Goal: Task Accomplishment & Management: Manage account settings

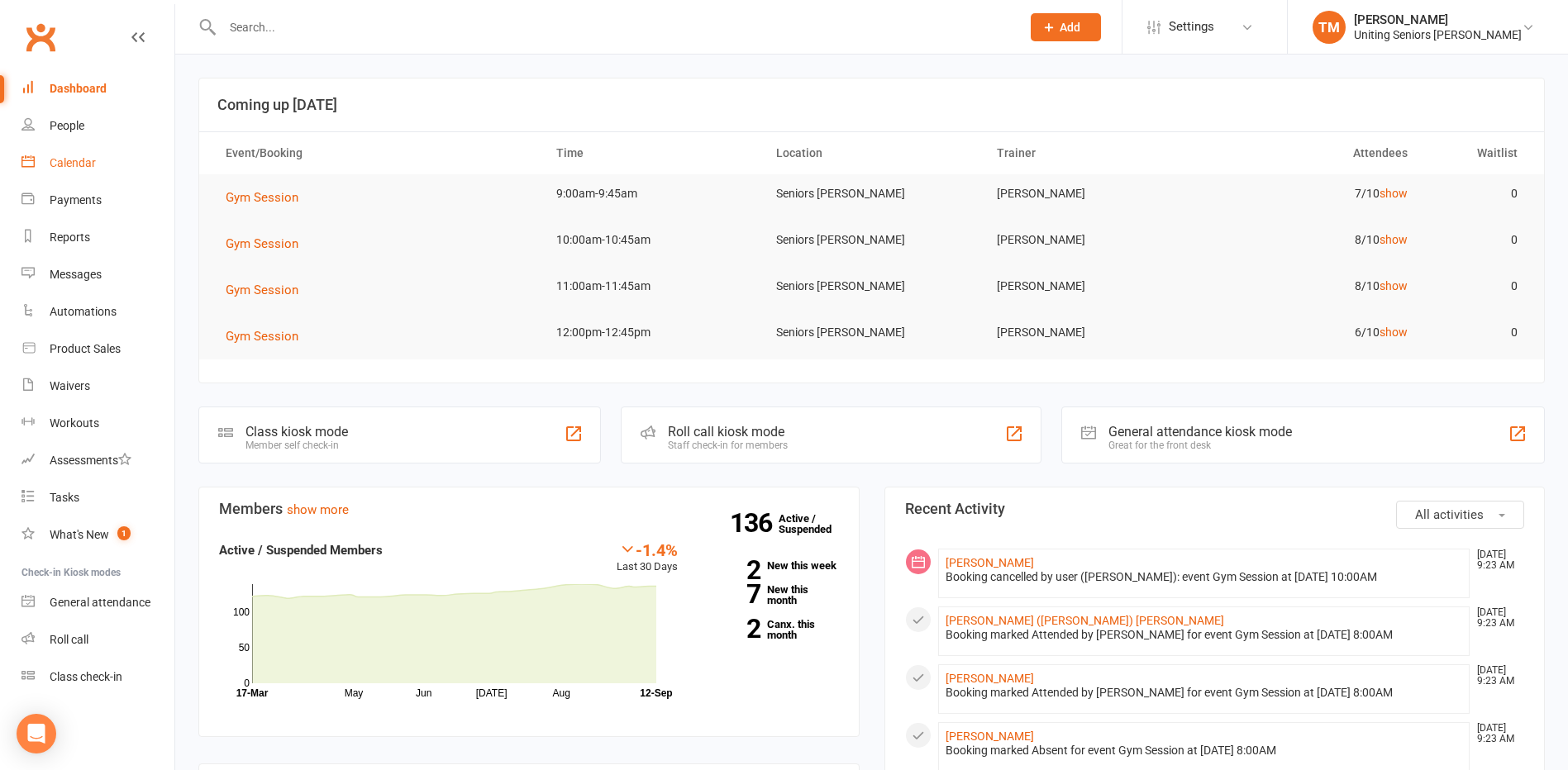
click at [44, 164] on link "Calendar" at bounding box center [98, 163] width 153 height 37
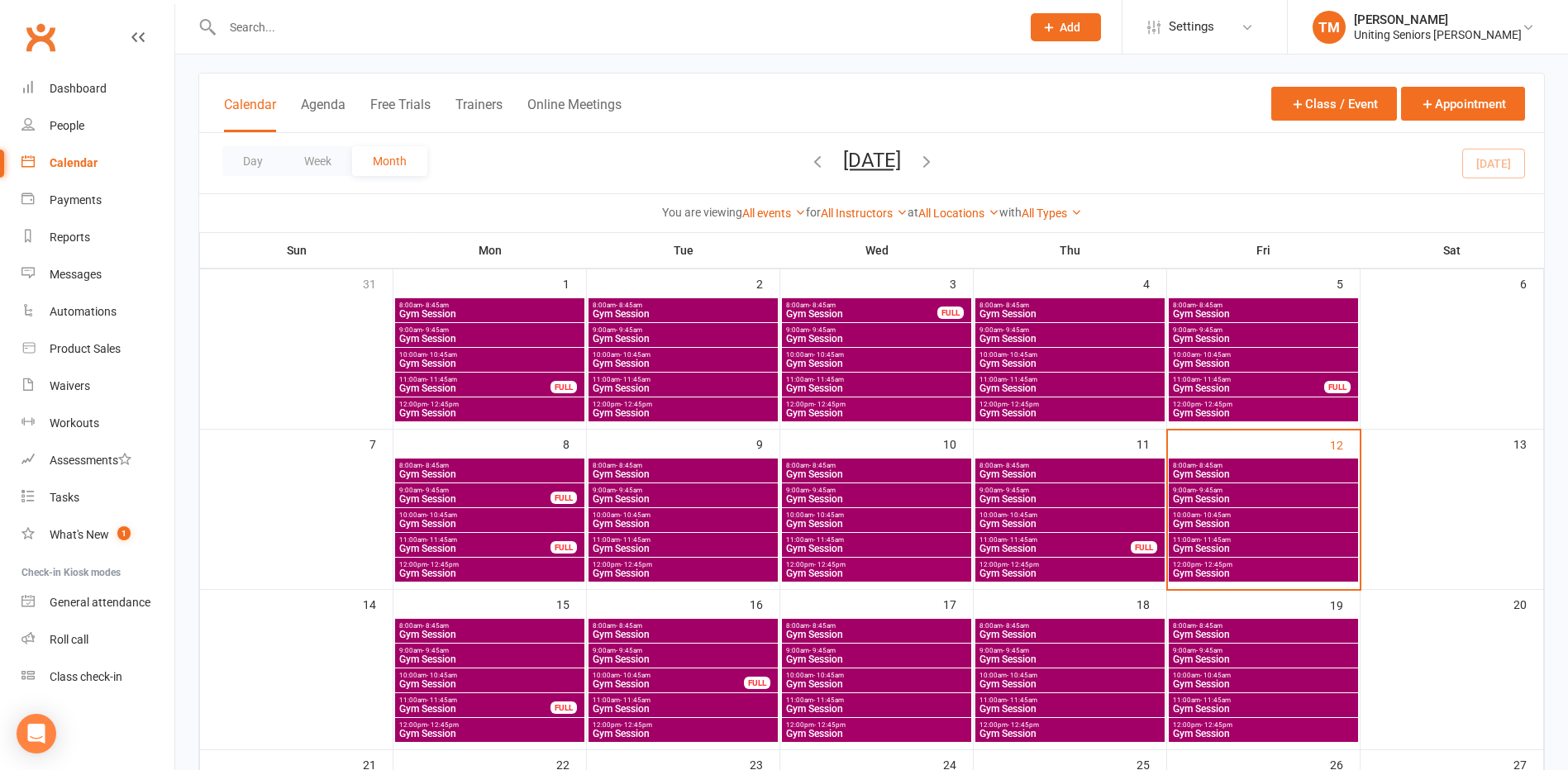
scroll to position [83, 0]
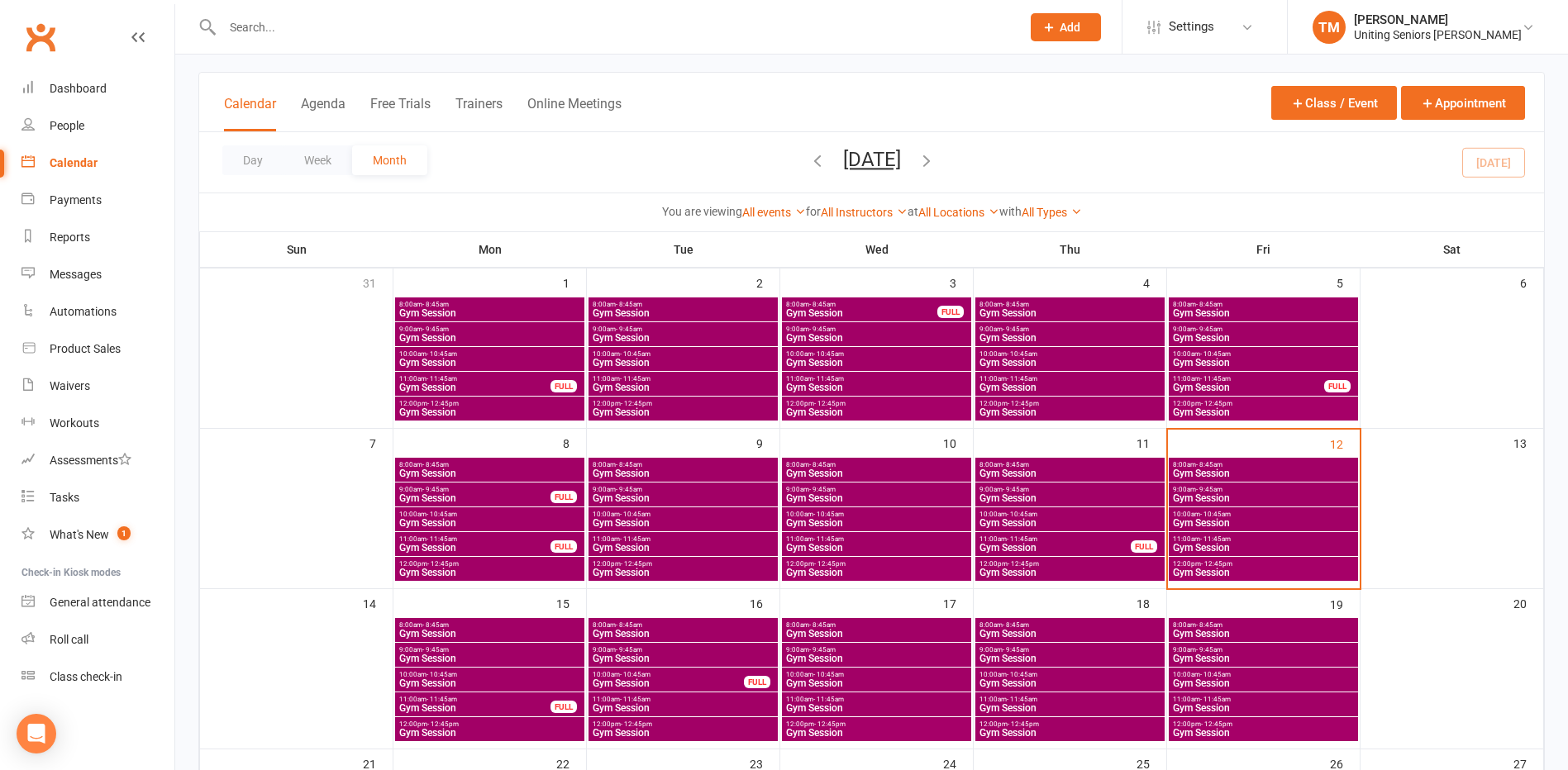
click at [1269, 490] on span "9:00am - 9:45am" at bounding box center [1262, 490] width 182 height 7
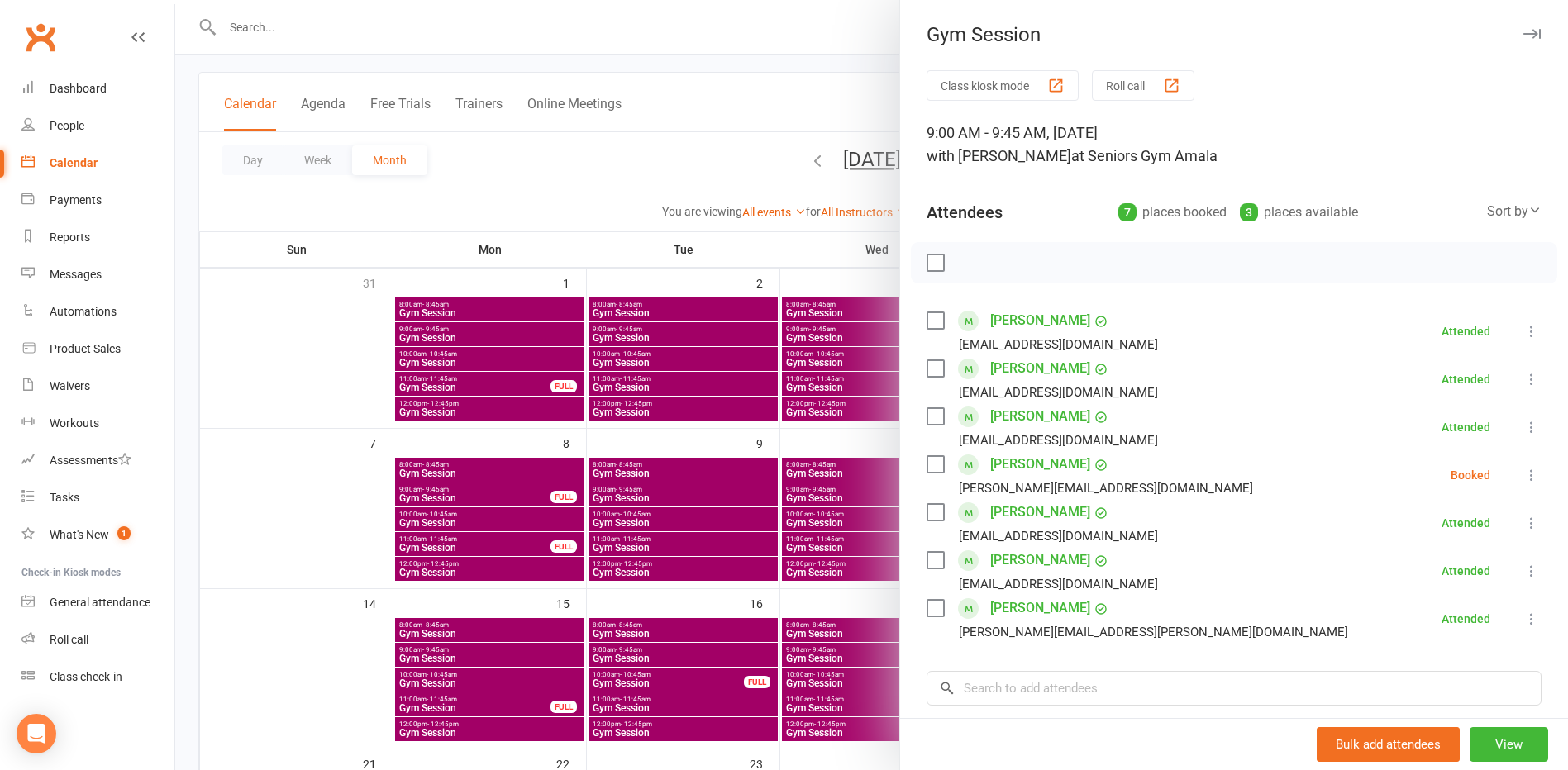
click at [1524, 477] on icon at bounding box center [1532, 475] width 16 height 16
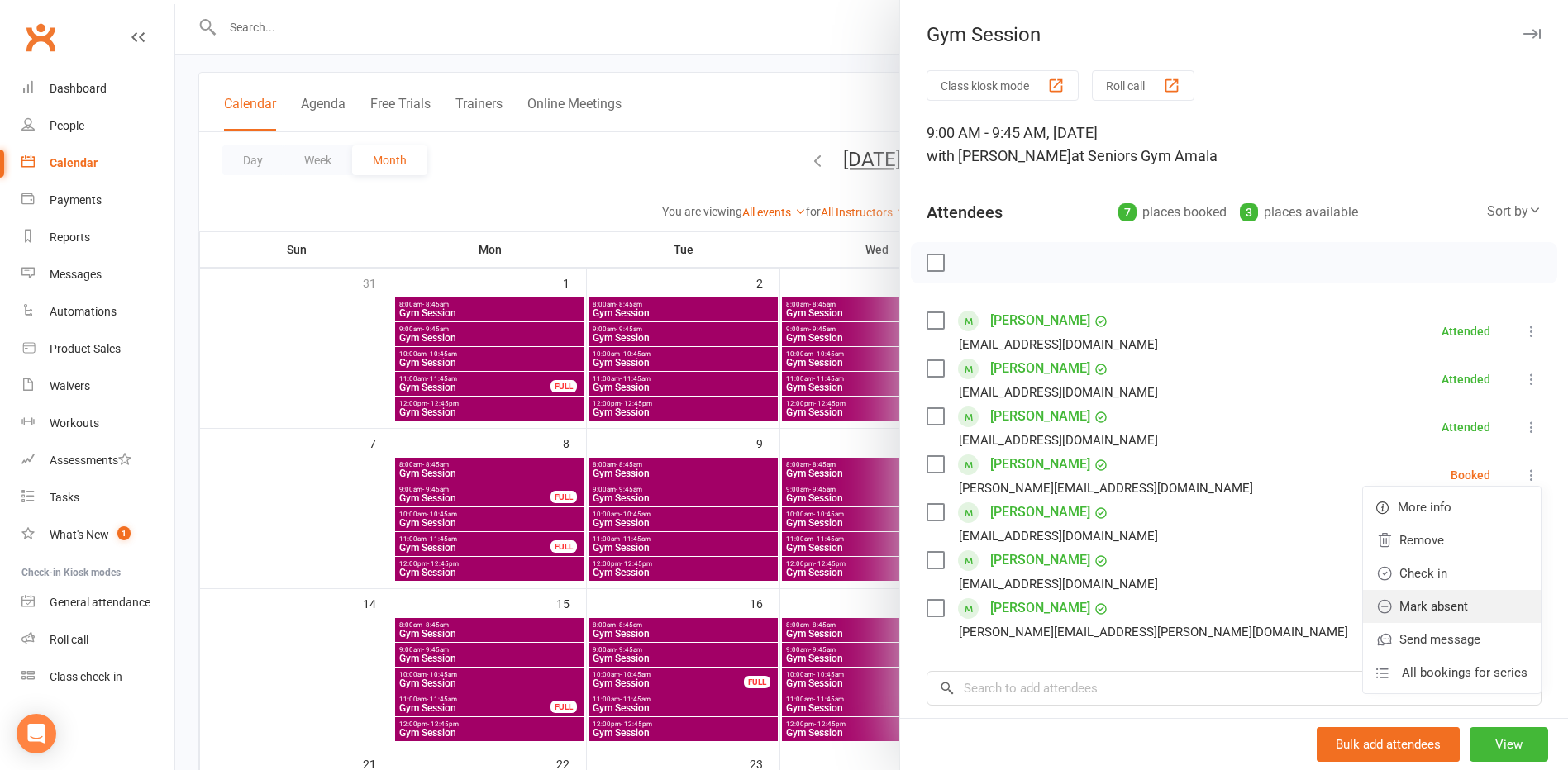
click at [1432, 605] on link "Mark absent" at bounding box center [1452, 607] width 178 height 33
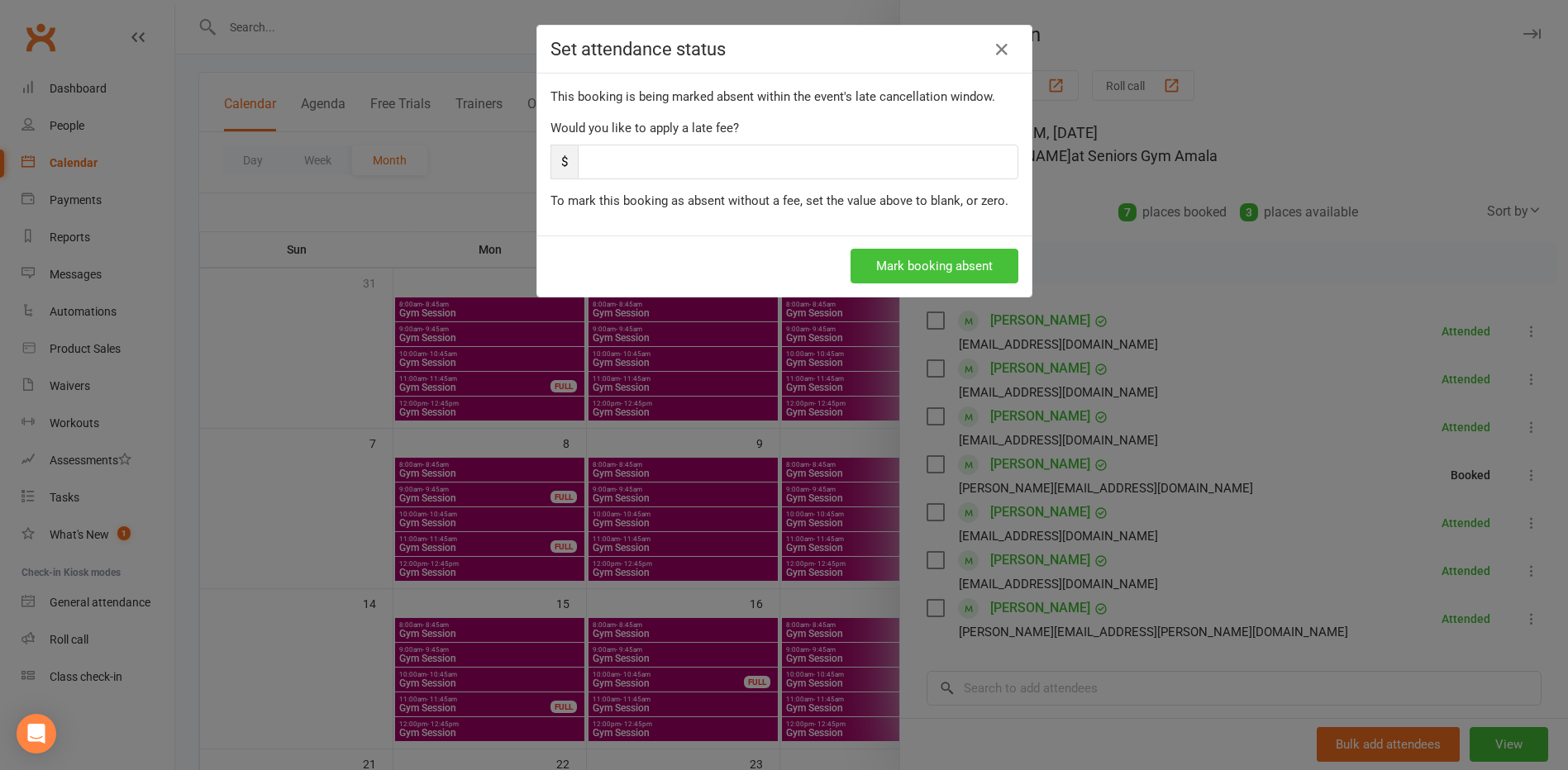
click at [898, 283] on button "Mark booking absent" at bounding box center [934, 266] width 168 height 34
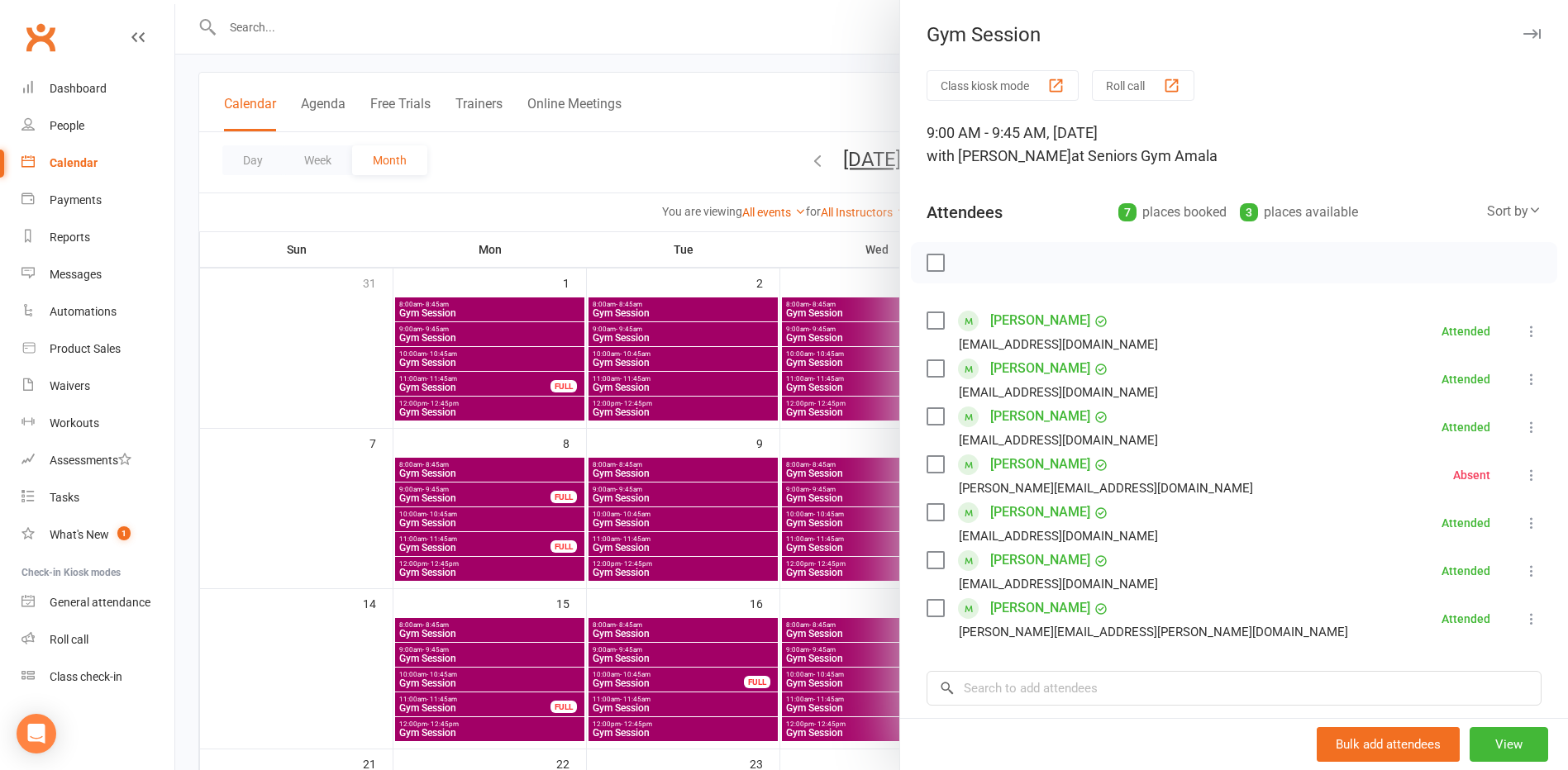
click at [752, 560] on div at bounding box center [872, 385] width 1393 height 770
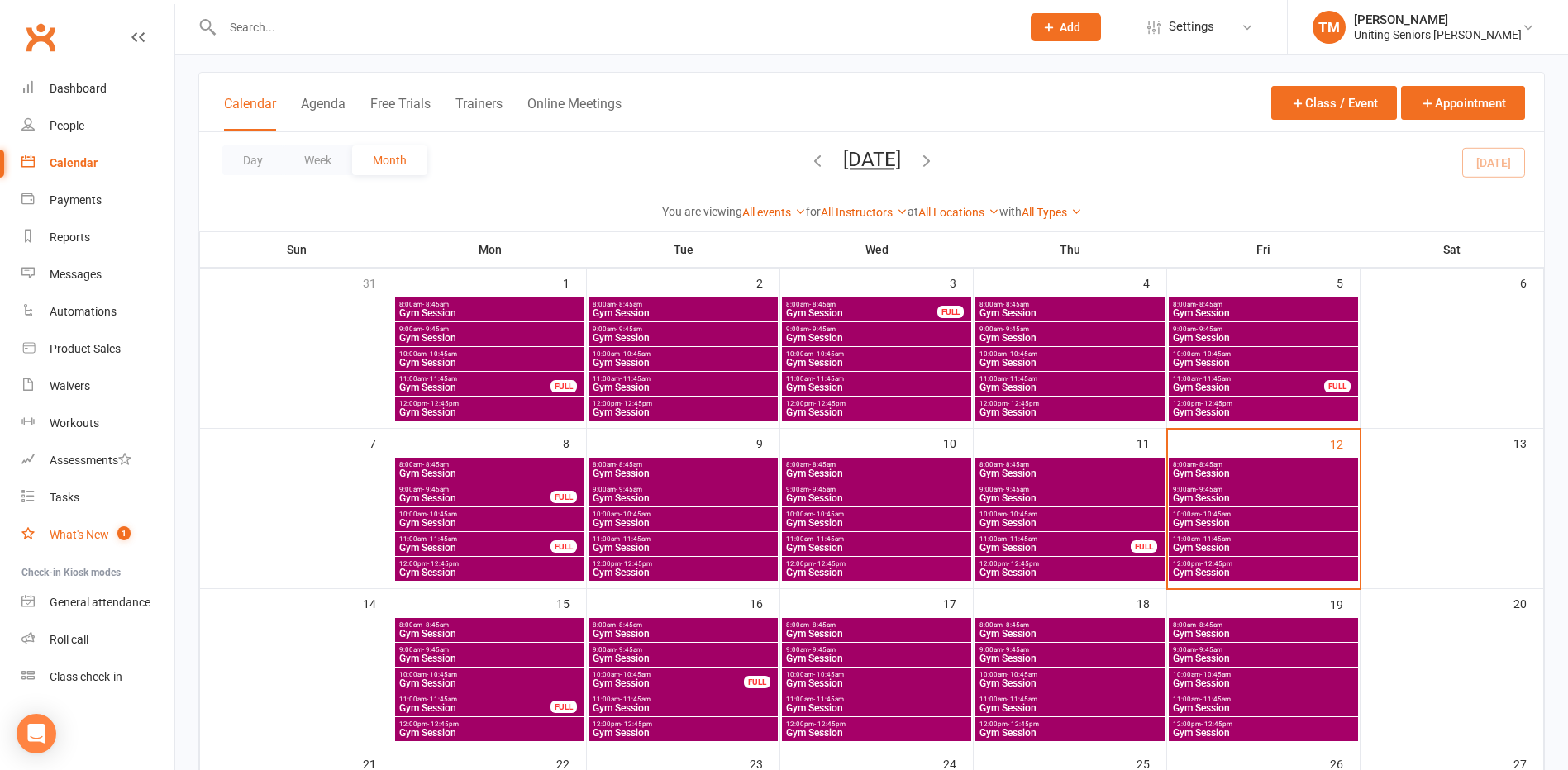
click at [45, 541] on link "What's New 1" at bounding box center [98, 535] width 153 height 37
